Goal: Task Accomplishment & Management: Complete application form

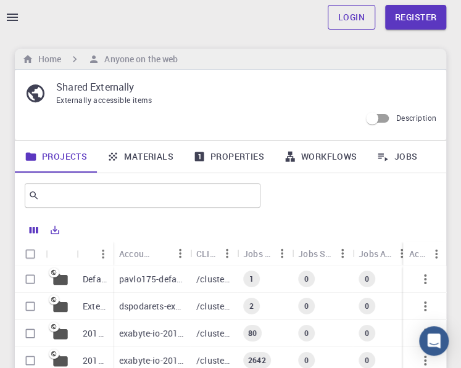
click at [351, 20] on link "Login" at bounding box center [352, 17] width 48 height 25
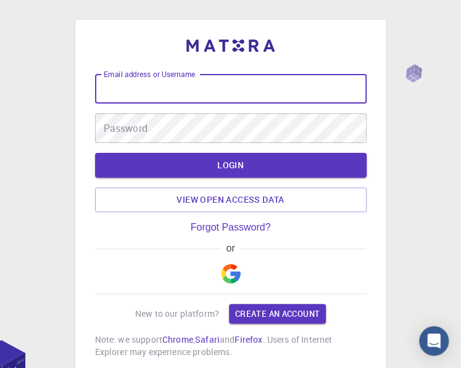
click at [262, 97] on input "Email address or Username" at bounding box center [230, 89] width 271 height 30
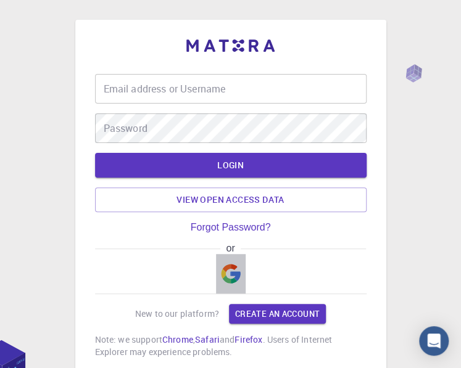
click at [231, 279] on img "button" at bounding box center [231, 274] width 20 height 20
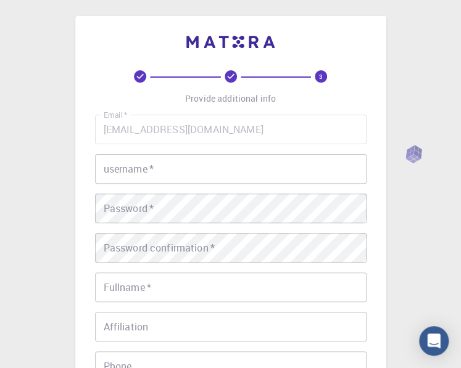
scroll to position [2, 0]
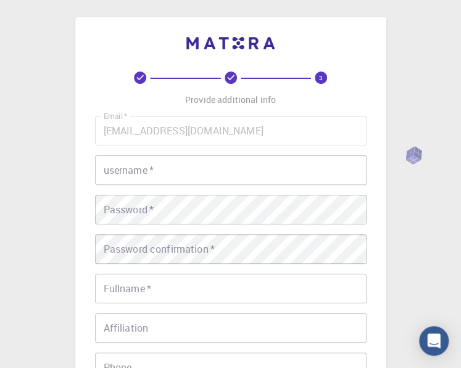
click at [172, 170] on input "username   *" at bounding box center [230, 170] width 271 height 30
click at [187, 173] on input "username   *" at bounding box center [230, 170] width 271 height 30
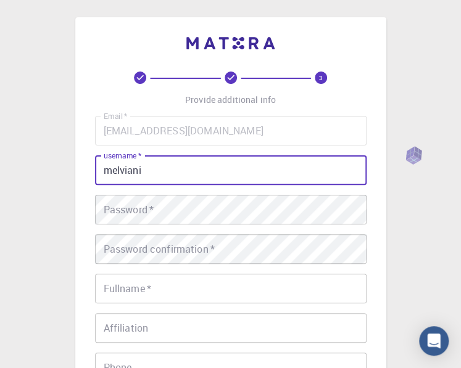
type input "melviani"
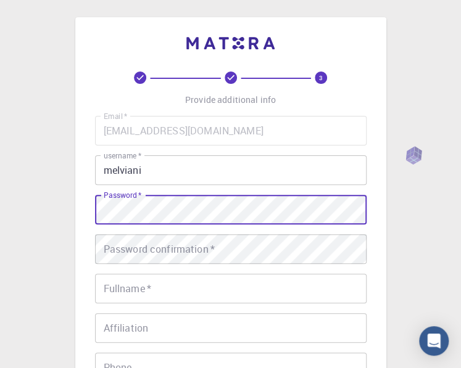
click at [110, 197] on div "Password   * Password   *" at bounding box center [230, 210] width 271 height 30
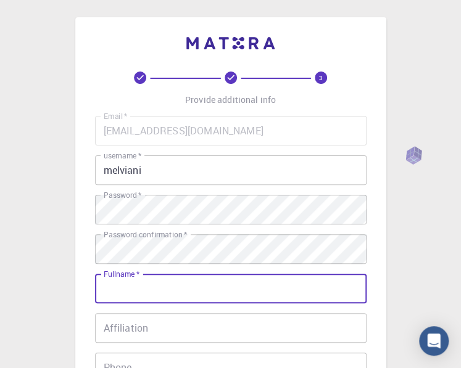
click at [127, 289] on input "Fullname   *" at bounding box center [230, 289] width 271 height 30
type input "[PERSON_NAME]"
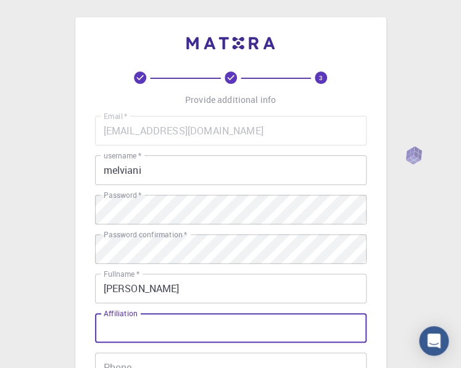
paste input "Hi, I am doing research paper on the [PERSON_NAME]: Enhancing Students’ Speakin…"
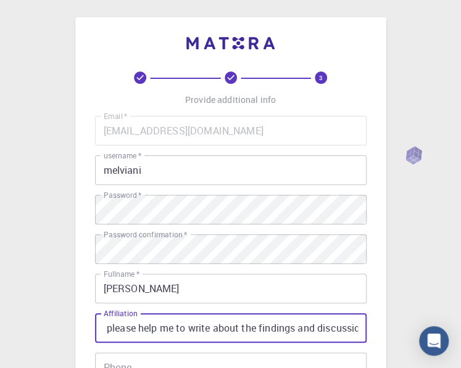
type input "Hi, I am doing research paper on the [PERSON_NAME]: Enhancing Students’ Speakin…"
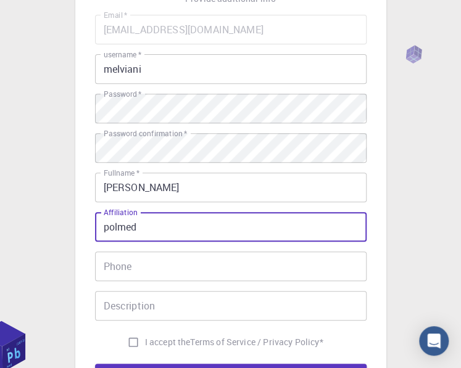
scroll to position [111, 0]
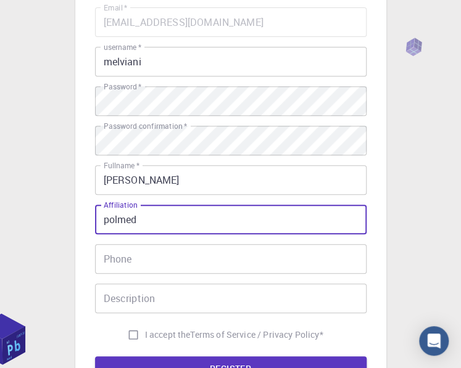
type input "polmed"
click at [175, 256] on input "Phone" at bounding box center [230, 259] width 271 height 30
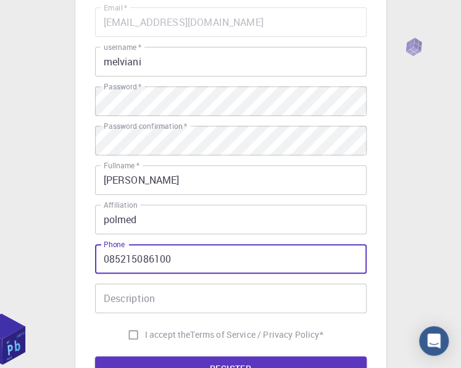
type input "085215086100"
click at [177, 298] on input "Description" at bounding box center [230, 299] width 271 height 30
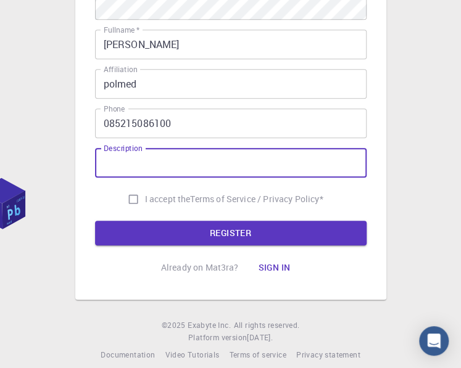
scroll to position [260, 0]
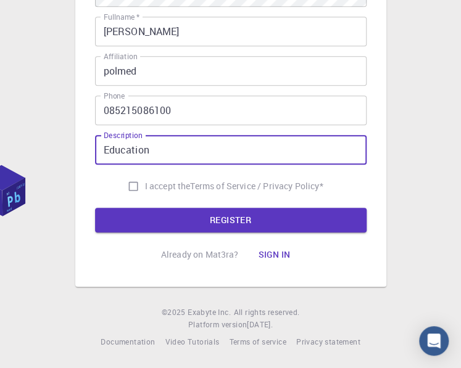
type input "Education"
click at [131, 186] on input "I accept the Terms of Service / Privacy Policy *" at bounding box center [133, 186] width 23 height 23
checkbox input "true"
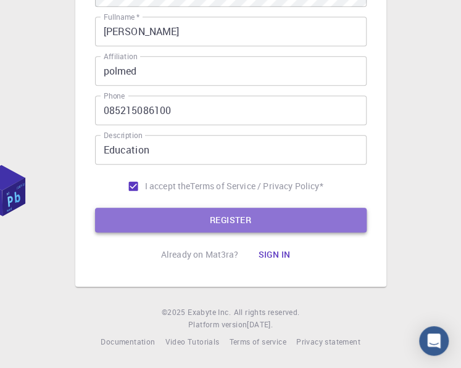
click at [156, 220] on button "REGISTER" at bounding box center [230, 220] width 271 height 25
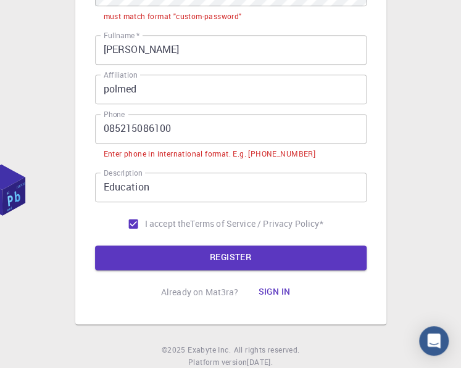
click at [108, 131] on input "085215086100" at bounding box center [230, 129] width 271 height 30
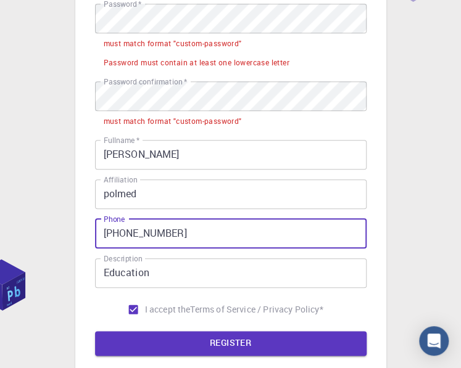
scroll to position [172, 0]
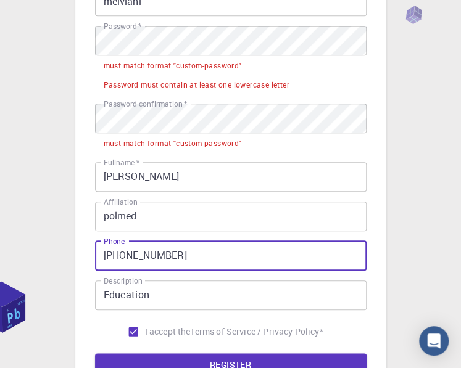
type input "[PHONE_NUMBER]"
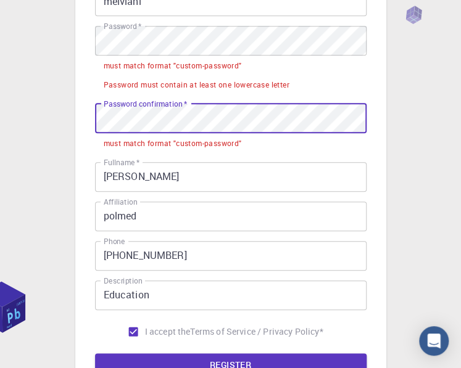
click at [91, 122] on div "3 Provide additional info Email   * [EMAIL_ADDRESS][DOMAIN_NAME] Email   * user…" at bounding box center [230, 140] width 311 height 584
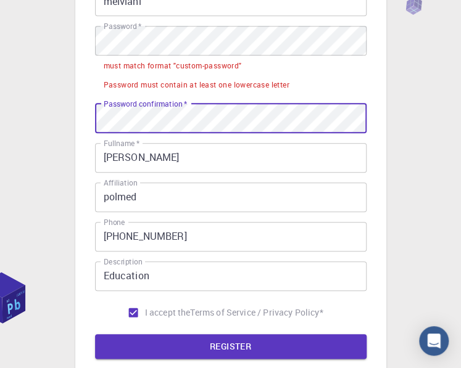
click at [0, 17] on div "3 Provide additional info Email   * [EMAIL_ADDRESS][DOMAIN_NAME] Email   * user…" at bounding box center [230, 161] width 461 height 666
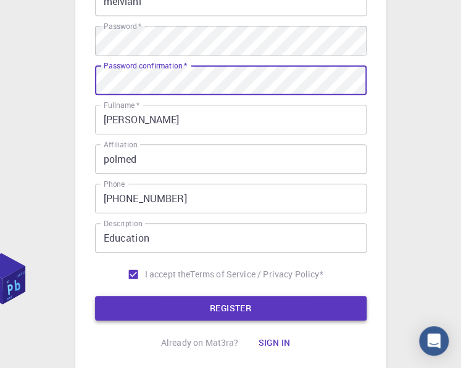
click at [258, 304] on button "REGISTER" at bounding box center [230, 308] width 271 height 25
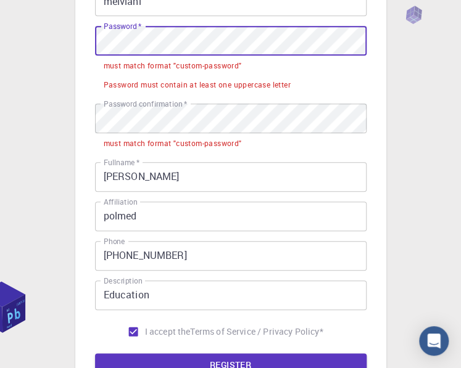
click at [63, 38] on div "3 Provide additional info Email   * [EMAIL_ADDRESS][DOMAIN_NAME] Email   * user…" at bounding box center [230, 170] width 461 height 685
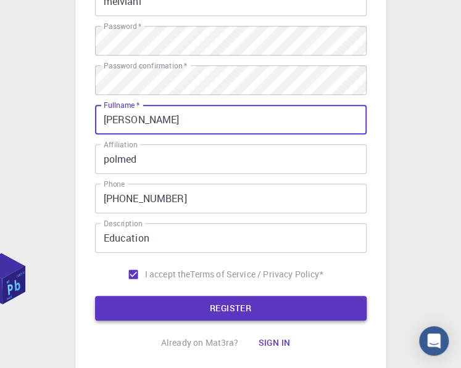
click at [257, 307] on button "REGISTER" at bounding box center [230, 308] width 271 height 25
